Goal: Transaction & Acquisition: Obtain resource

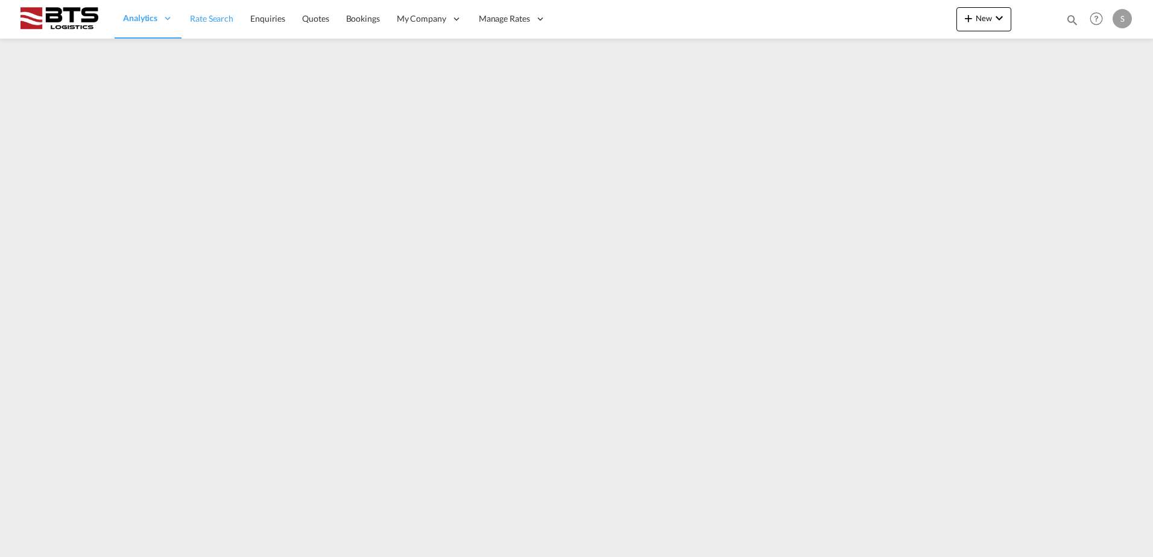
click at [221, 17] on span "Rate Search" at bounding box center [211, 18] width 43 height 10
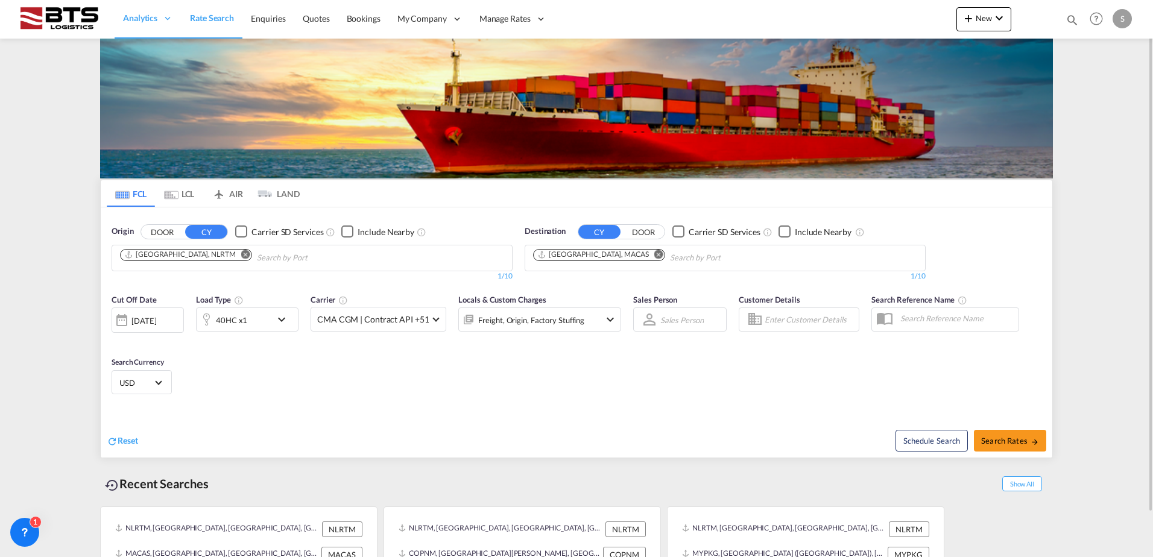
drag, startPoint x: 623, startPoint y: 253, endPoint x: 615, endPoint y: 254, distance: 7.9
click at [654, 253] on md-icon "Remove" at bounding box center [658, 254] width 9 height 9
click at [573, 254] on input "Chips input." at bounding box center [590, 257] width 115 height 19
click at [573, 254] on body "Analytics Reports Dashboard Rate Search Enquiries Quotes Bookings" at bounding box center [576, 278] width 1153 height 557
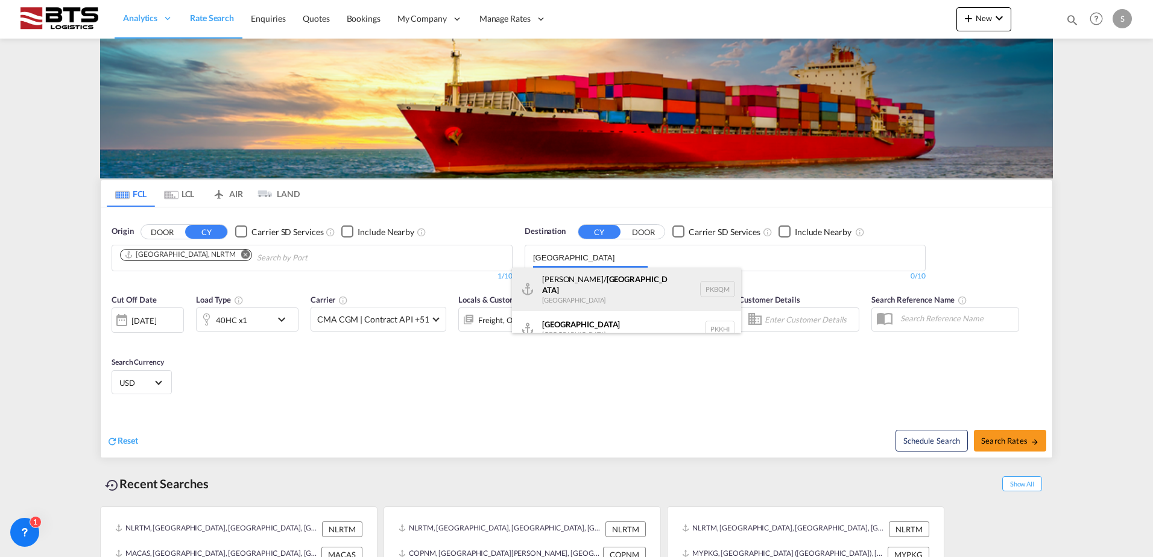
type input "[GEOGRAPHIC_DATA]"
click at [564, 284] on div "[PERSON_NAME]/ [GEOGRAPHIC_DATA] [GEOGRAPHIC_DATA] PKBQM" at bounding box center [626, 289] width 229 height 43
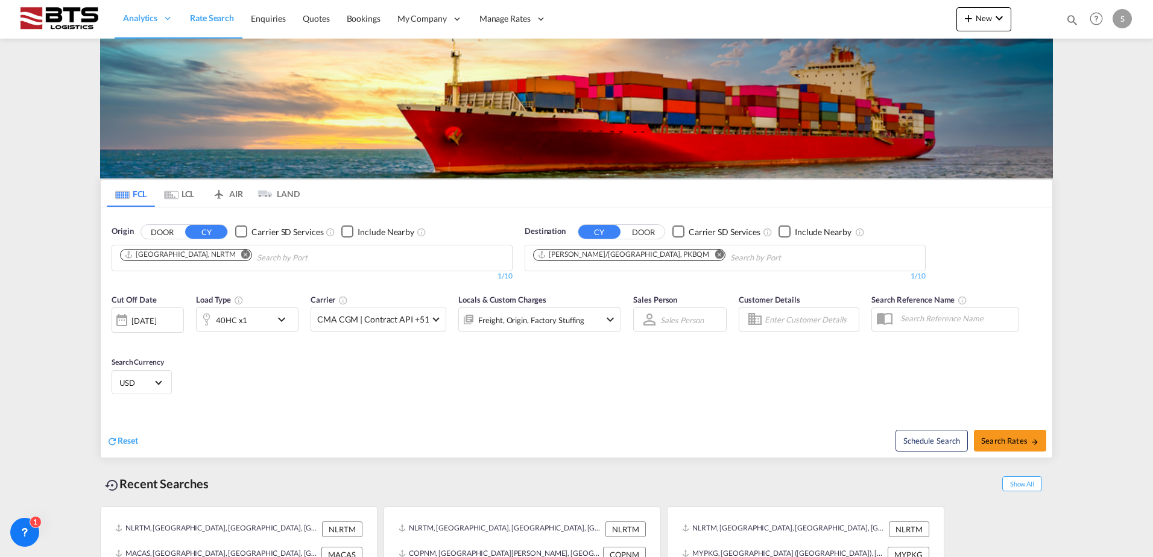
click at [719, 259] on body "Analytics Reports Dashboard Rate Search Enquiries Quotes Bookings" at bounding box center [576, 278] width 1153 height 557
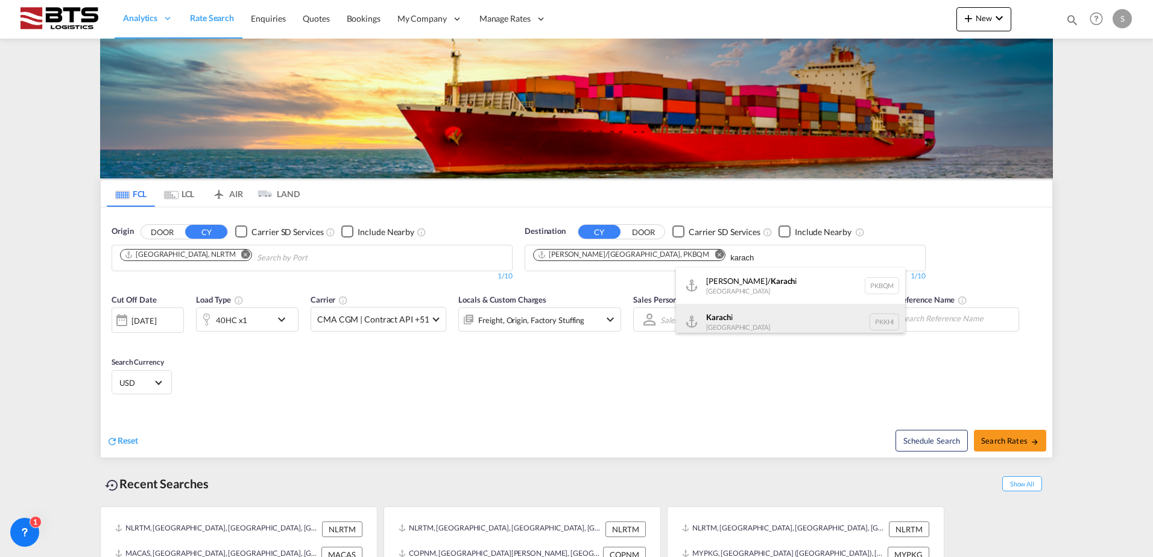
type input "karach"
click at [718, 315] on div "Karach i [GEOGRAPHIC_DATA] PKKHI" at bounding box center [790, 322] width 229 height 36
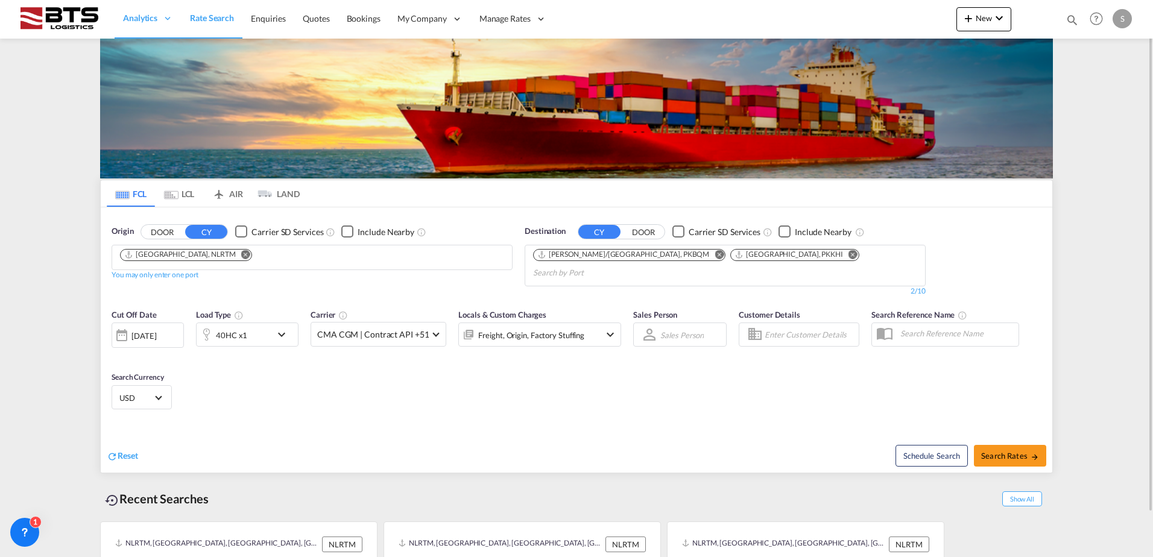
click at [241, 252] on md-icon "Remove" at bounding box center [245, 254] width 9 height 9
click at [169, 258] on body "Analytics Reports Dashboard Rate Search Enquiries Quotes Bookings" at bounding box center [576, 278] width 1153 height 557
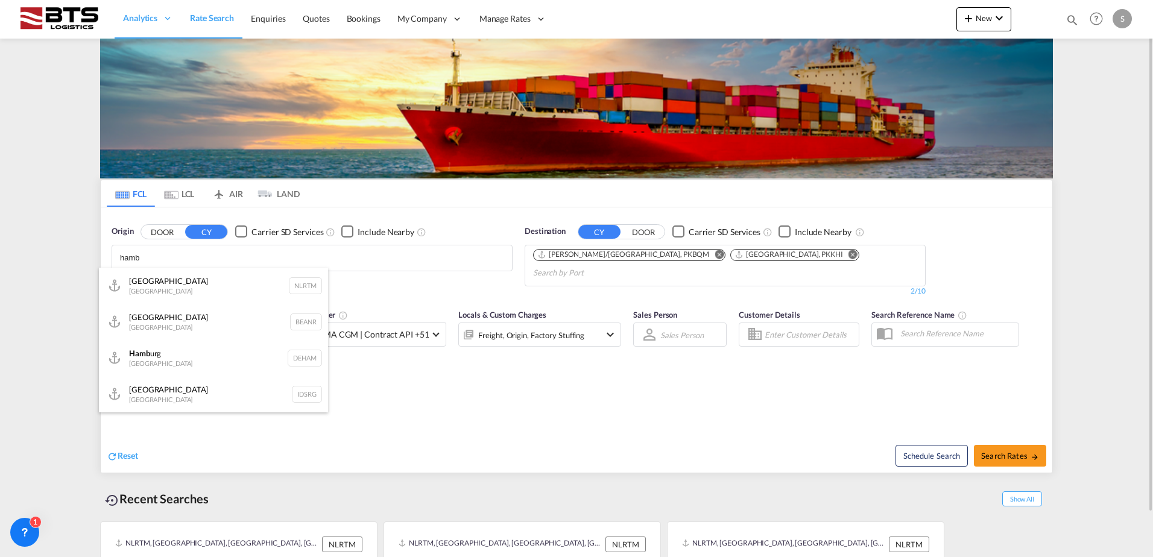
type input "hambu"
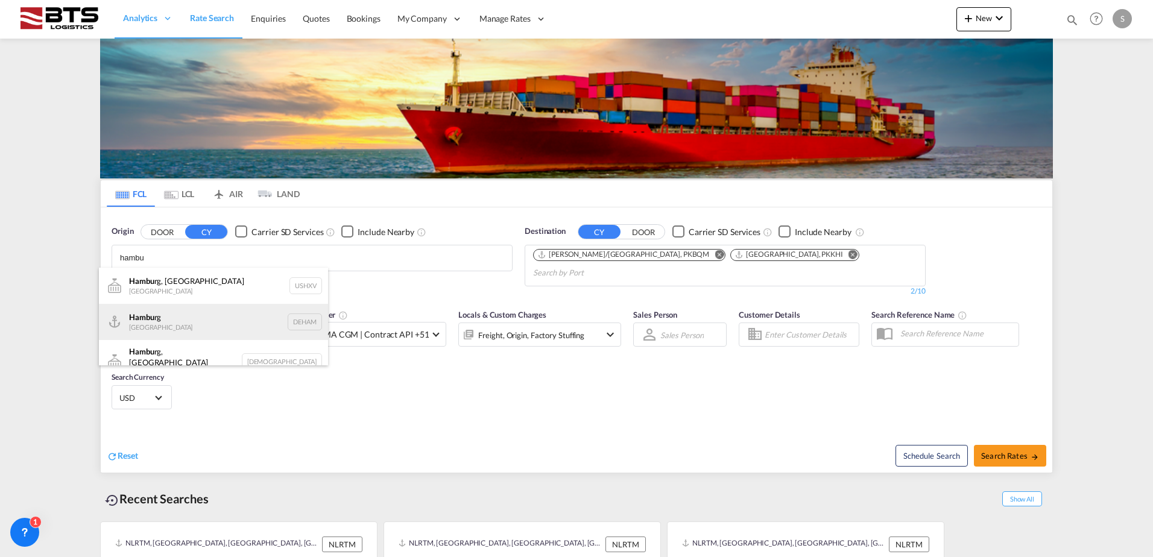
click at [163, 323] on div "Hambu rg [GEOGRAPHIC_DATA] DEHAM" at bounding box center [213, 322] width 229 height 36
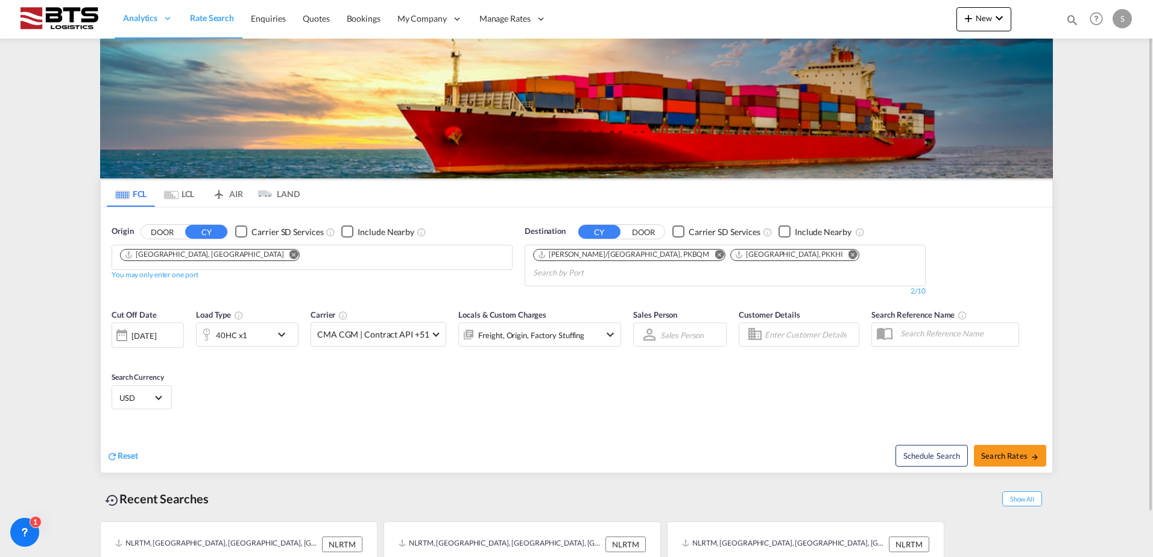
click at [766, 383] on div "Cut Off Date [DATE] [DATE] Load Type 40HC x1 Carrier CMA CGM | Contract API +51…" at bounding box center [576, 362] width 951 height 118
click at [1005, 451] on span "Search Rates" at bounding box center [1010, 456] width 58 height 10
type input "DEHAM to PKBQM,PKKHI / [DATE]"
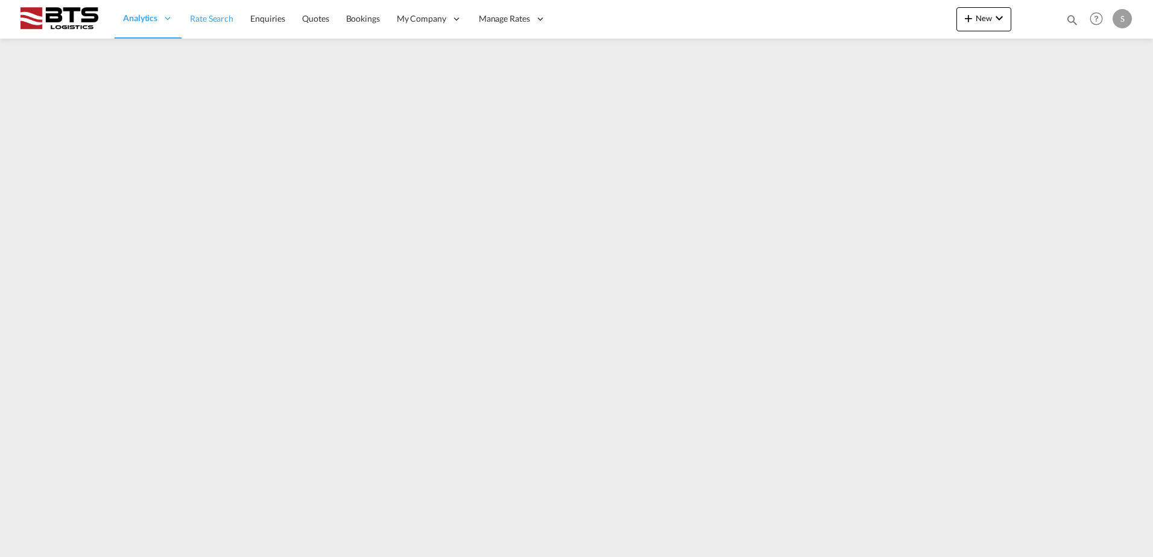
click at [221, 25] on link "Rate Search" at bounding box center [211, 18] width 60 height 39
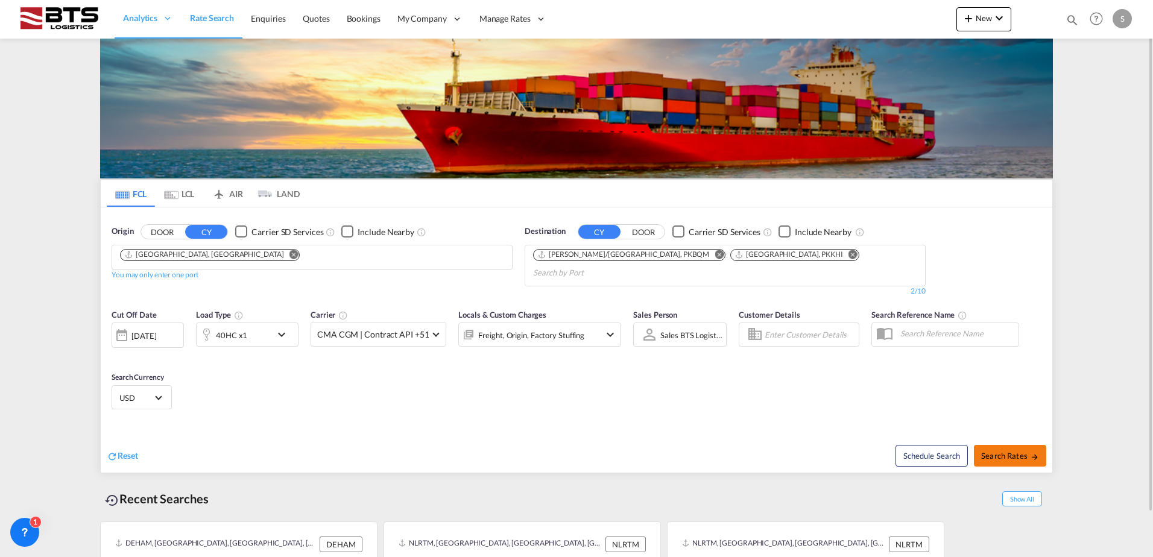
click at [995, 451] on span "Search Rates" at bounding box center [1010, 456] width 58 height 10
type input "DEHAM to PKBQM,PKKHI / [DATE]"
